Goal: Find contact information: Find contact information

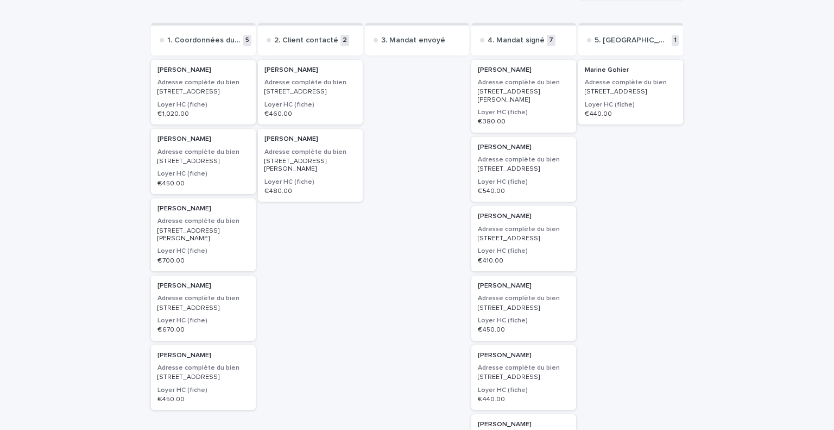
scroll to position [29, 0]
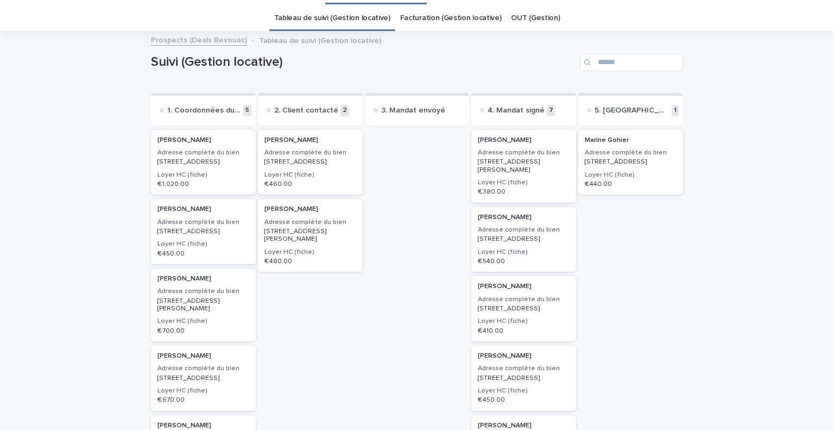
click at [523, 153] on h3 "Adresse complète du bien" at bounding box center [524, 152] width 92 height 9
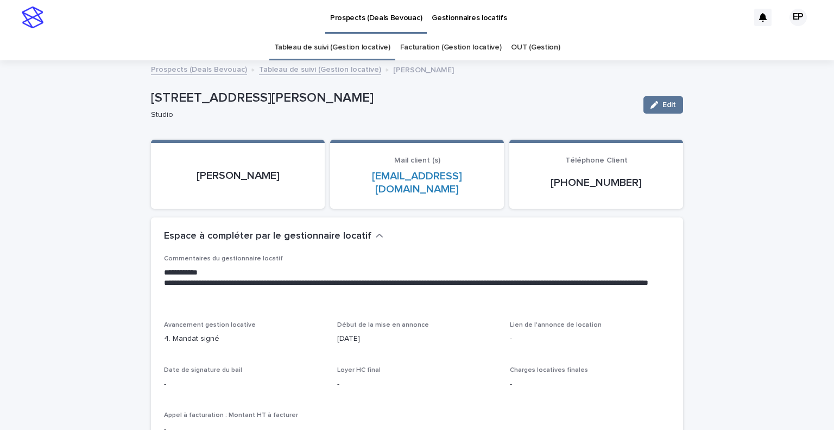
drag, startPoint x: 150, startPoint y: 93, endPoint x: 375, endPoint y: 96, distance: 224.3
click at [375, 96] on p "[STREET_ADDRESS][PERSON_NAME]" at bounding box center [393, 98] width 484 height 16
copy p "[STREET_ADDRESS][PERSON_NAME]"
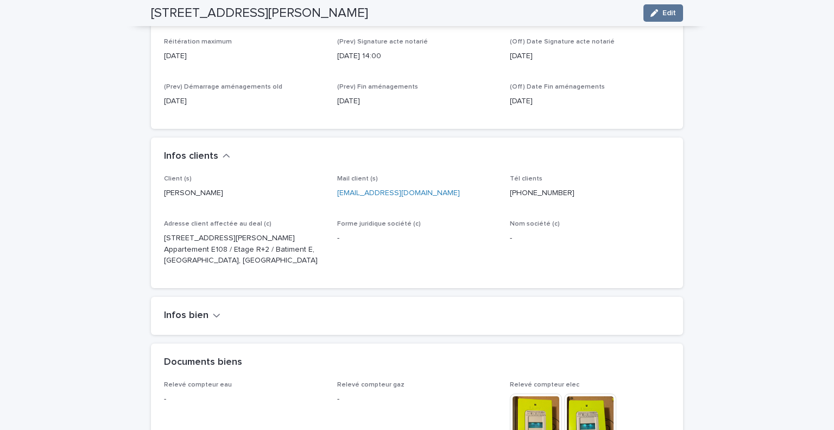
scroll to position [466, 0]
click at [174, 308] on h2 "Infos bien" at bounding box center [186, 314] width 45 height 12
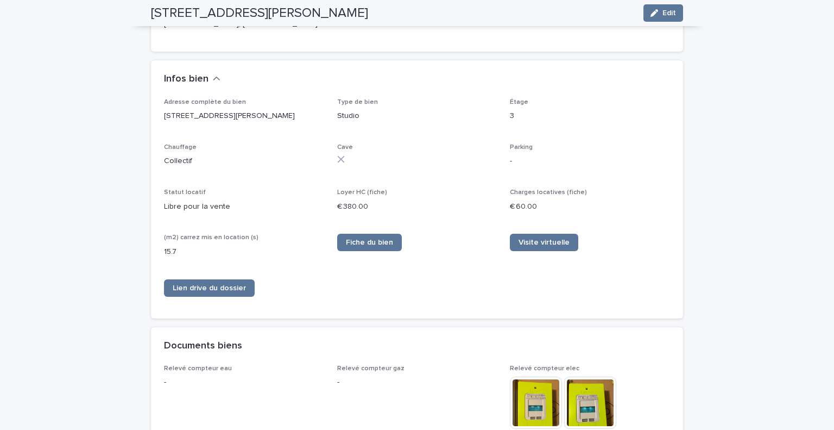
scroll to position [702, 0]
click at [361, 238] on span "Fiche du bien" at bounding box center [369, 242] width 47 height 8
click at [191, 283] on span "Lien drive du dossier" at bounding box center [209, 287] width 73 height 8
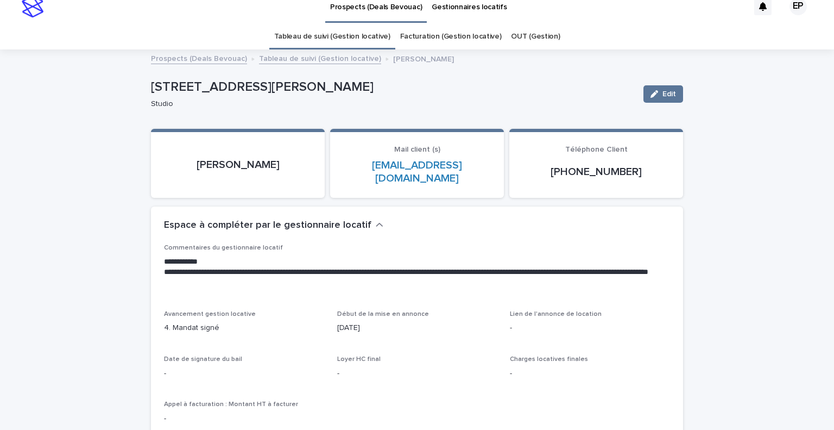
scroll to position [0, 0]
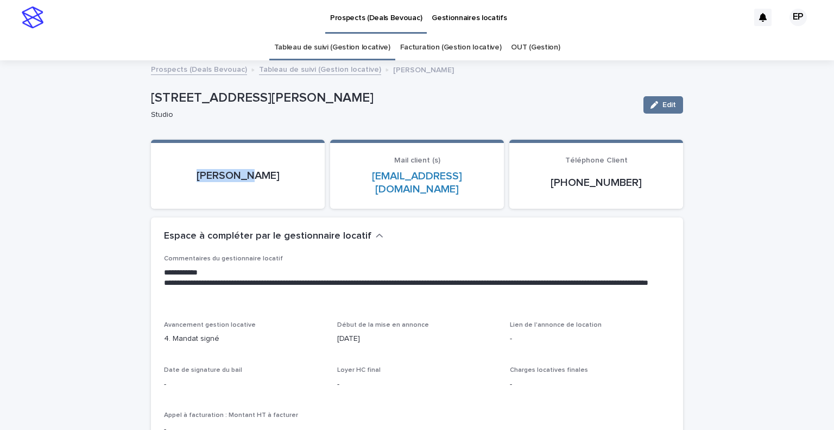
drag, startPoint x: 207, startPoint y: 168, endPoint x: 270, endPoint y: 169, distance: 63.0
click at [270, 169] on p "[PERSON_NAME]" at bounding box center [238, 175] width 148 height 13
copy p "[PERSON_NAME]"
drag, startPoint x: 348, startPoint y: 174, endPoint x: 467, endPoint y: 178, distance: 119.5
click at [467, 178] on p "[EMAIL_ADDRESS][DOMAIN_NAME]" at bounding box center [417, 182] width 148 height 26
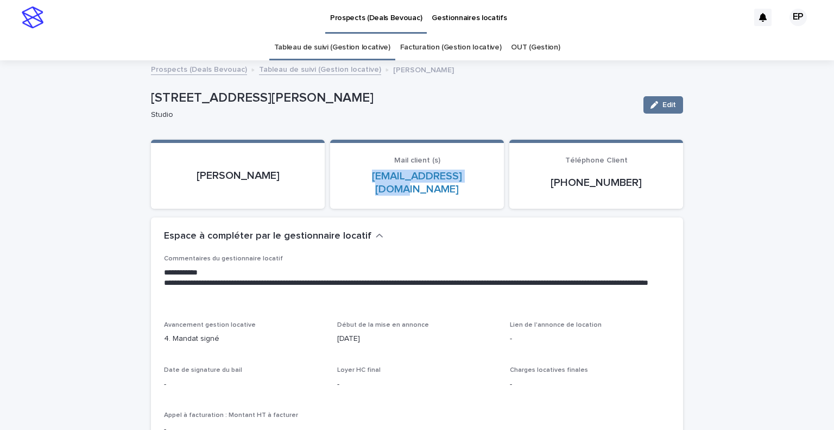
copy link "[EMAIL_ADDRESS][DOMAIN_NAME]"
drag, startPoint x: 547, startPoint y: 172, endPoint x: 666, endPoint y: 191, distance: 119.9
click at [666, 191] on section "Téléphone Client [PHONE_NUMBER]" at bounding box center [596, 174] width 174 height 69
copy p "[PHONE_NUMBER]"
